Goal: Information Seeking & Learning: Check status

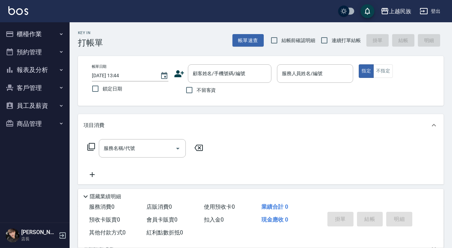
click at [40, 91] on button "客戶管理" at bounding box center [35, 88] width 64 height 18
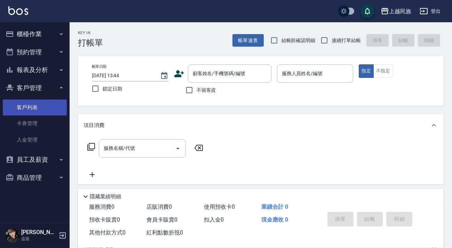
click at [38, 101] on link "客戶列表" at bounding box center [35, 107] width 64 height 16
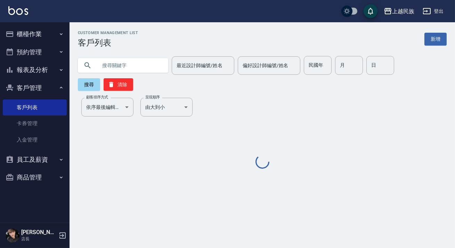
click at [120, 61] on input "text" at bounding box center [129, 65] width 65 height 19
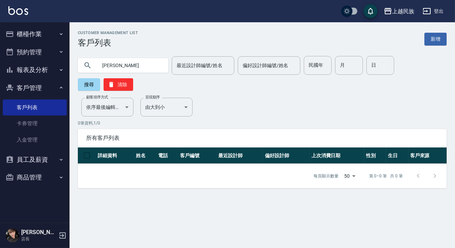
type input "[PERSON_NAME]"
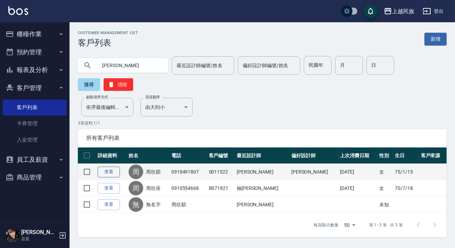
click at [115, 174] on link "查看" at bounding box center [109, 172] width 22 height 11
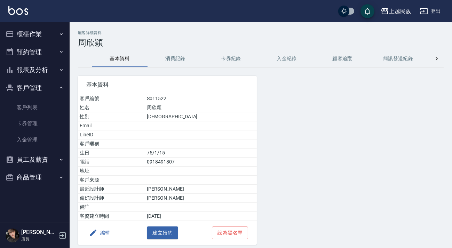
click at [174, 55] on button "消費記錄" at bounding box center [175, 58] width 56 height 17
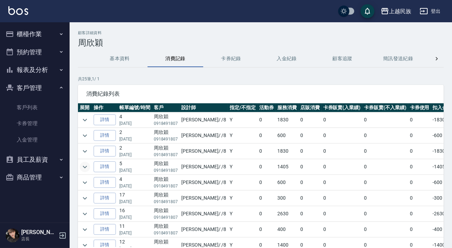
click at [89, 168] on icon "expand row" at bounding box center [85, 167] width 8 height 8
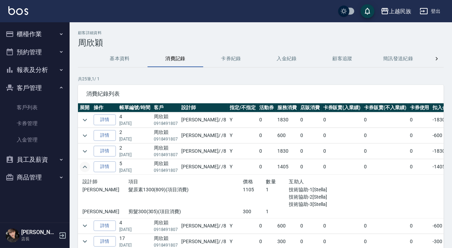
scroll to position [31, 0]
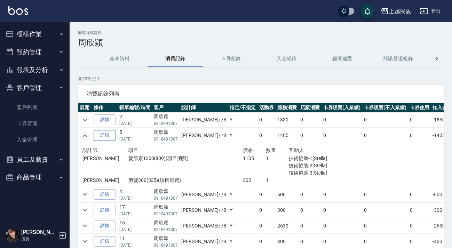
click at [99, 134] on link "詳情" at bounding box center [105, 135] width 22 height 11
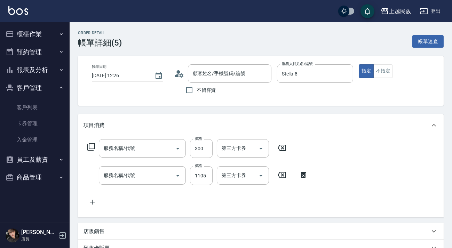
type input "[DATE] 12:26"
type input "Stella-8"
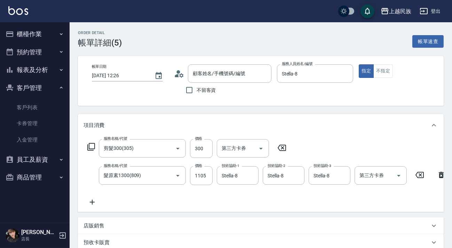
type input "剪髮300(305)"
type input "髮原素1300(809)"
type input "周欣穎/0918491807/S011522"
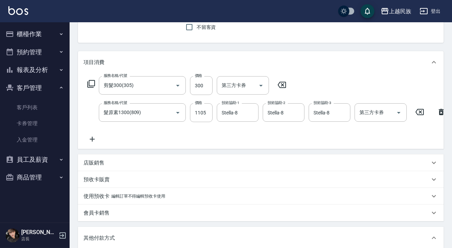
scroll to position [95, 0]
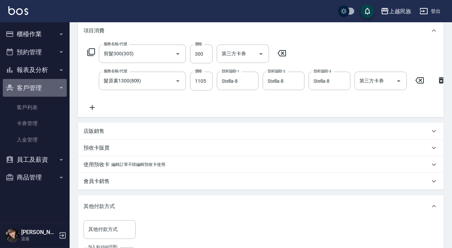
click at [41, 83] on button "客戶管理" at bounding box center [35, 88] width 64 height 18
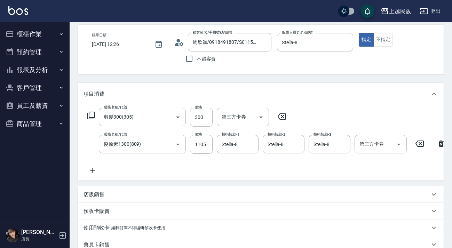
scroll to position [0, 0]
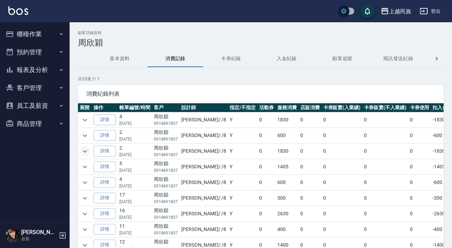
click at [82, 152] on icon "expand row" at bounding box center [85, 151] width 8 height 8
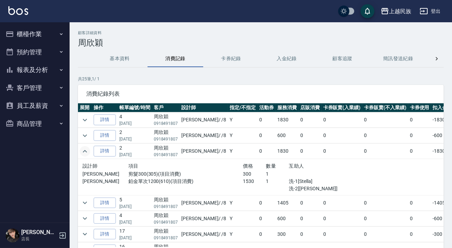
click at [82, 152] on icon "expand row" at bounding box center [85, 151] width 8 height 8
